Goal: Find specific page/section: Find specific page/section

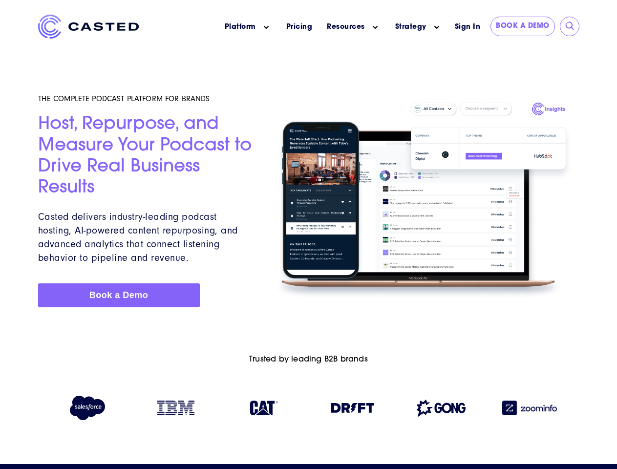
click at [266, 27] on icon "Main menu" at bounding box center [266, 27] width 5 height 5
click at [375, 27] on icon "Main menu" at bounding box center [375, 27] width 5 height 5
click at [411, 27] on link "Strategy" at bounding box center [410, 27] width 31 height 10
click at [437, 27] on icon "Main menu" at bounding box center [437, 27] width 5 height 5
click at [570, 26] on input "submit" at bounding box center [571, 27] width 10 height 10
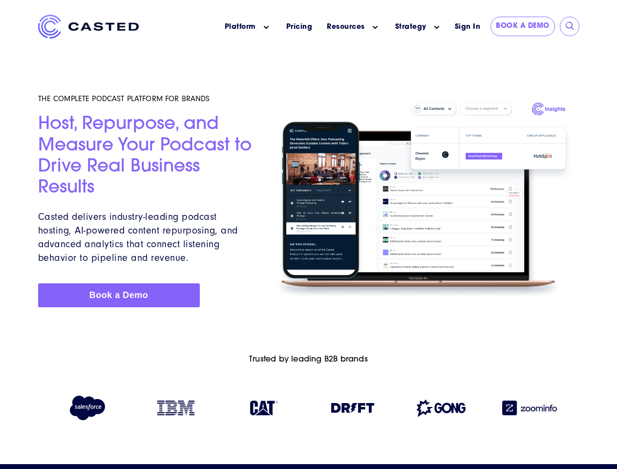
click at [353, 410] on img at bounding box center [352, 408] width 43 height 10
click at [441, 410] on img at bounding box center [441, 408] width 49 height 17
click at [530, 410] on img at bounding box center [530, 408] width 55 height 15
